Goal: Complete application form

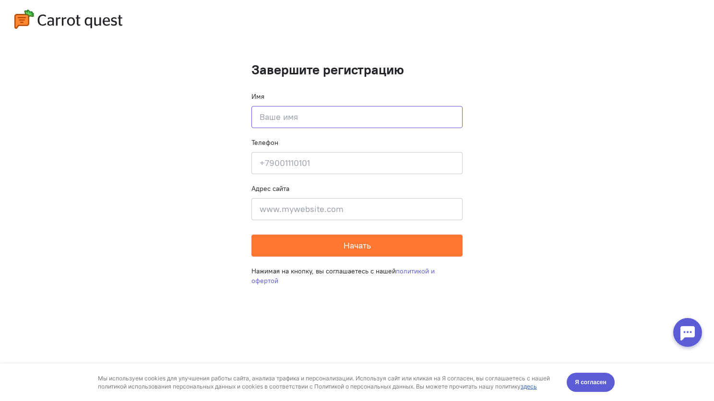
click at [313, 115] on input at bounding box center [356, 117] width 211 height 22
type input "T"
type input "[PERSON_NAME]"
click at [268, 156] on input at bounding box center [356, 163] width 211 height 22
click at [321, 154] on input at bounding box center [356, 163] width 211 height 22
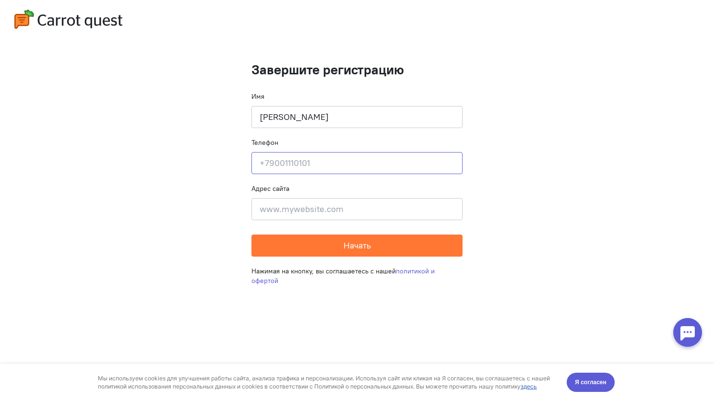
click at [324, 164] on input at bounding box center [356, 163] width 211 height 22
type input "[PHONE_NUMBER]"
type input "[STREET_ADDRESS]"
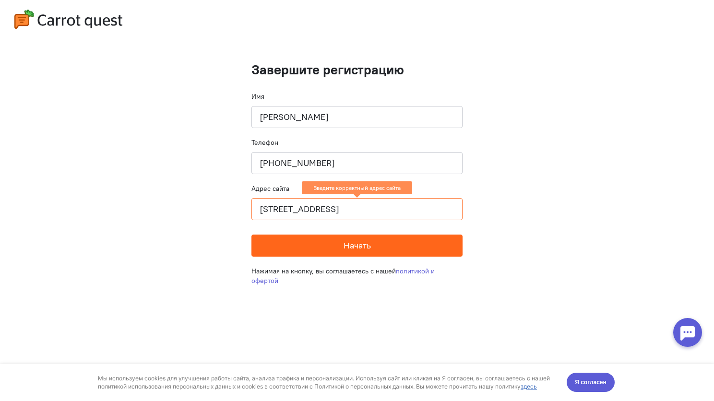
click at [414, 246] on button "Начать" at bounding box center [356, 246] width 211 height 22
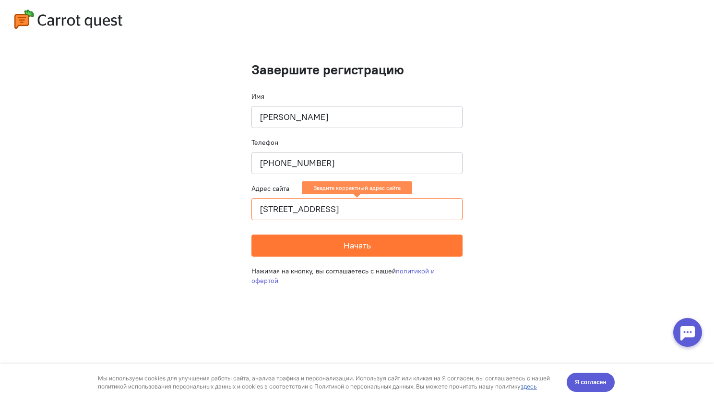
click at [369, 201] on input "[STREET_ADDRESS]" at bounding box center [356, 209] width 211 height 22
drag, startPoint x: 376, startPoint y: 220, endPoint x: 375, endPoint y: 212, distance: 8.4
click at [376, 219] on input "[STREET_ADDRESS]" at bounding box center [356, 209] width 211 height 22
drag, startPoint x: 374, startPoint y: 211, endPoint x: 522, endPoint y: 217, distance: 148.3
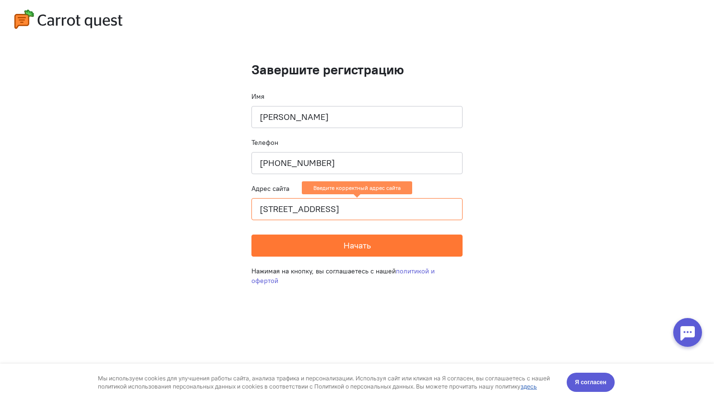
click at [522, 217] on cq-completion-registration "Завершите регистрацию Имя [PERSON_NAME] Телефон [PHONE_NUMBER] Адрес сайта [STR…" at bounding box center [357, 200] width 714 height 401
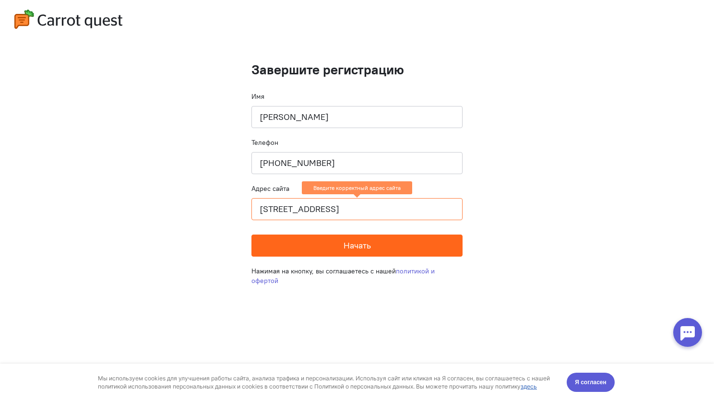
click at [322, 245] on button "Начать" at bounding box center [356, 246] width 211 height 22
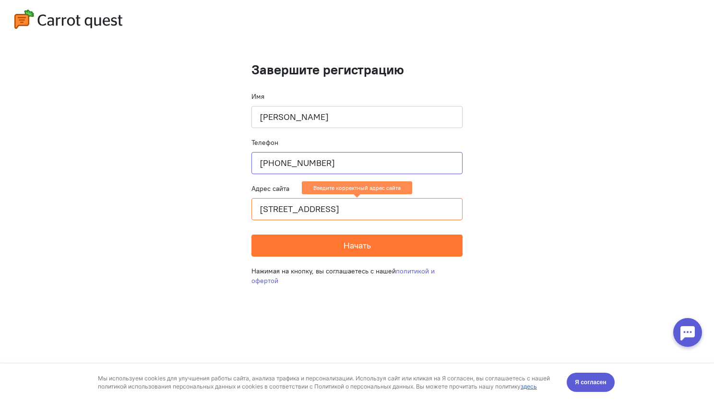
click at [353, 162] on input "[PHONE_NUMBER]" at bounding box center [356, 163] width 211 height 22
click at [539, 134] on cq-completion-registration "Завершите регистрацию Имя [PERSON_NAME] Телефон [PHONE_NUMBER] Адрес сайта [STR…" at bounding box center [357, 200] width 714 height 401
click at [376, 213] on input "[STREET_ADDRESS]" at bounding box center [356, 209] width 211 height 22
drag, startPoint x: 257, startPoint y: 209, endPoint x: 615, endPoint y: 222, distance: 358.0
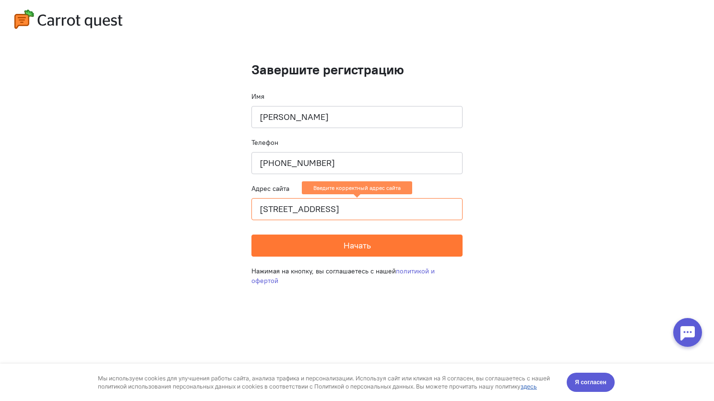
click at [615, 222] on cq-completion-registration "Завершите регистрацию Имя [PERSON_NAME] Телефон [PHONE_NUMBER] Адрес сайта [STR…" at bounding box center [357, 200] width 714 height 401
click at [332, 204] on input at bounding box center [356, 209] width 211 height 22
paste input "[URL][DOMAIN_NAME]"
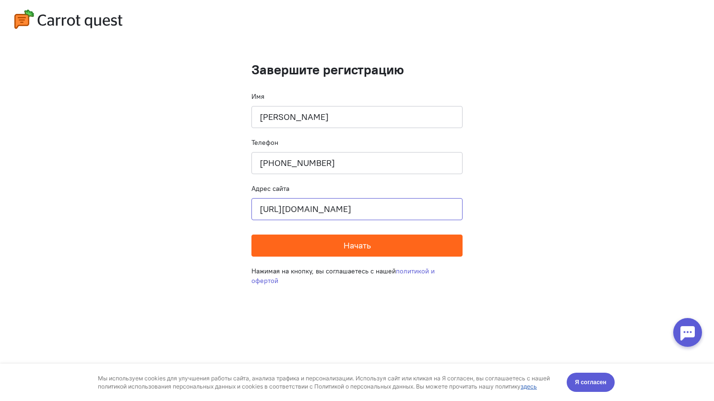
type input "[URL][DOMAIN_NAME]"
click at [355, 250] on span "Начать" at bounding box center [356, 245] width 27 height 11
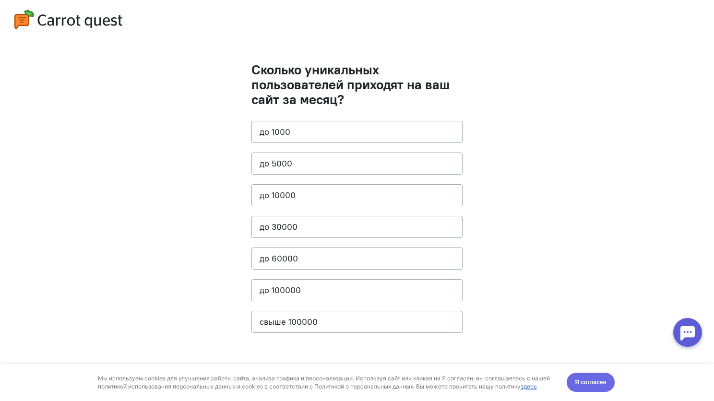
click at [576, 388] on button "Я согласен" at bounding box center [590, 382] width 48 height 19
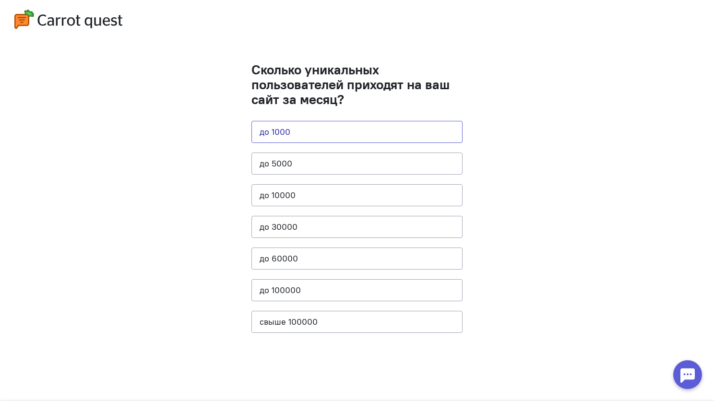
click at [326, 136] on button "до 1000" at bounding box center [356, 132] width 211 height 22
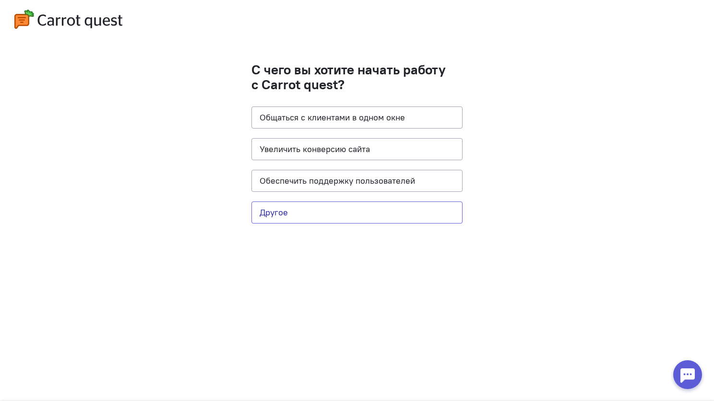
click at [329, 217] on button "Другое" at bounding box center [356, 212] width 211 height 22
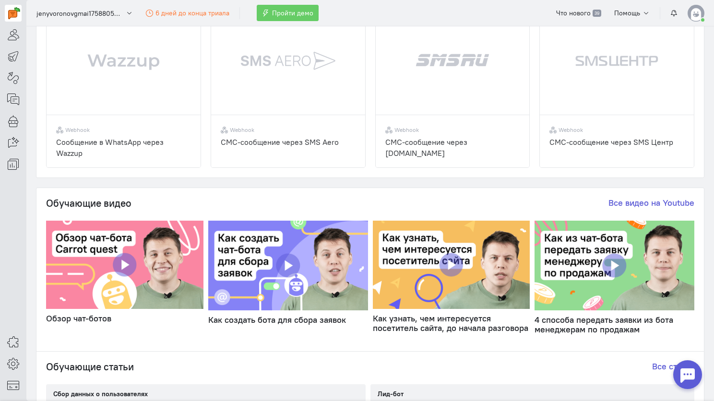
scroll to position [336, 0]
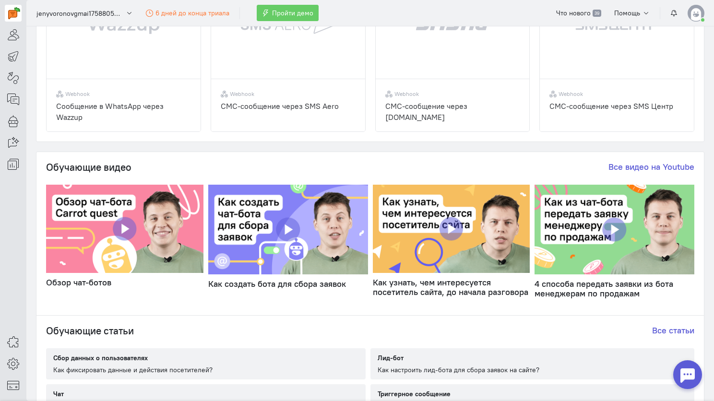
click at [684, 380] on div at bounding box center [687, 374] width 29 height 29
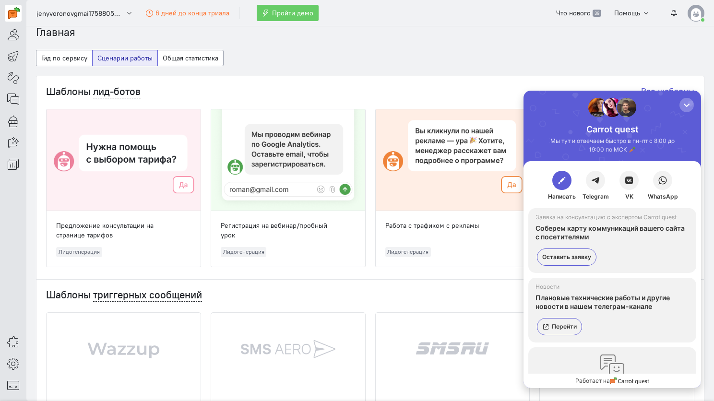
scroll to position [0, 0]
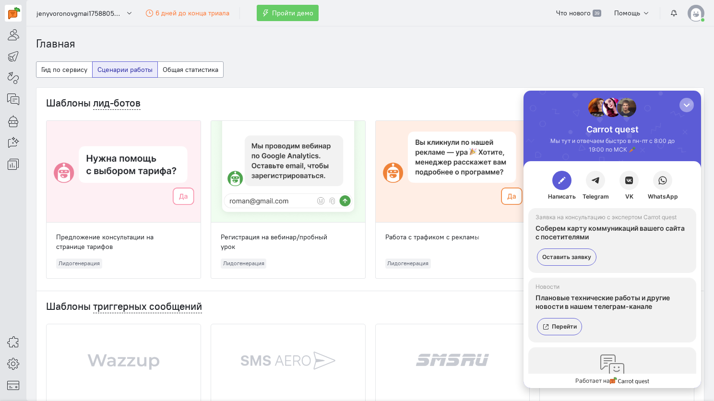
click at [687, 106] on div "button" at bounding box center [687, 105] width 10 height 10
